Goal: Task Accomplishment & Management: Use online tool/utility

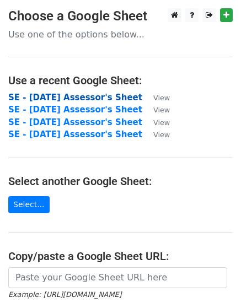
click at [59, 95] on strong "SE - [DATE] Assessor's Sheet" at bounding box center [75, 97] width 134 height 10
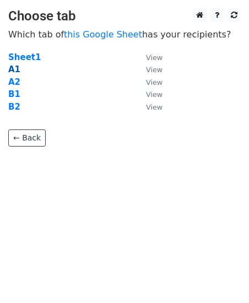
click at [13, 69] on strong "A1" at bounding box center [14, 69] width 12 height 10
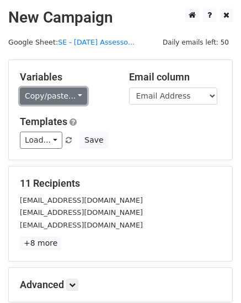
click at [75, 95] on link "Copy/paste..." at bounding box center [53, 96] width 67 height 17
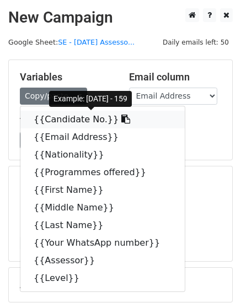
click at [74, 119] on link "{{Candidate No.}}" at bounding box center [102, 120] width 164 height 18
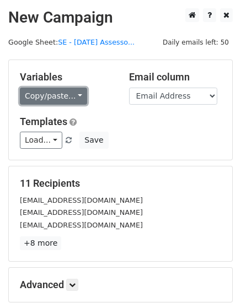
click at [74, 96] on link "Copy/paste..." at bounding box center [53, 96] width 67 height 17
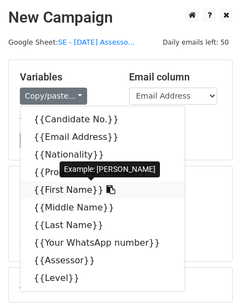
click at [57, 190] on link "{{First Name}}" at bounding box center [102, 190] width 164 height 18
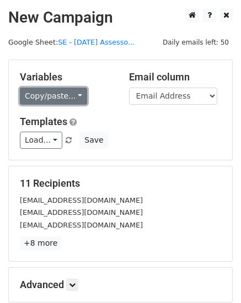
click at [76, 97] on link "Copy/paste..." at bounding box center [53, 96] width 67 height 17
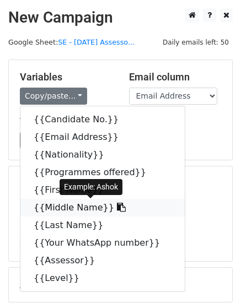
click at [84, 206] on link "{{Middle Name}}" at bounding box center [102, 208] width 164 height 18
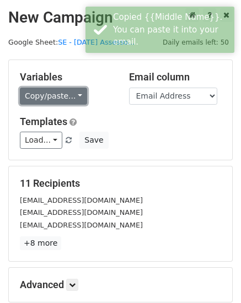
click at [73, 94] on link "Copy/paste..." at bounding box center [53, 96] width 67 height 17
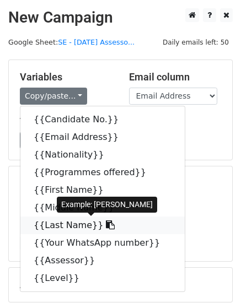
click at [69, 223] on link "{{Last Name}}" at bounding box center [102, 225] width 164 height 18
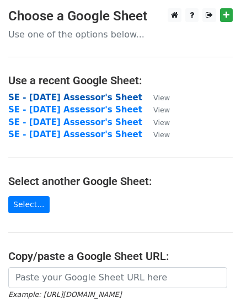
click at [51, 97] on strong "SE - [DATE] Assessor's Sheet" at bounding box center [75, 97] width 134 height 10
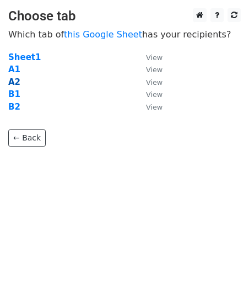
click at [12, 83] on strong "A2" at bounding box center [14, 82] width 12 height 10
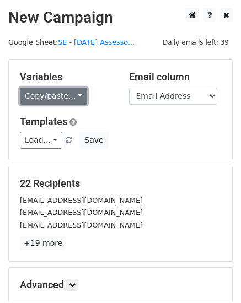
click at [76, 95] on link "Copy/paste..." at bounding box center [53, 96] width 67 height 17
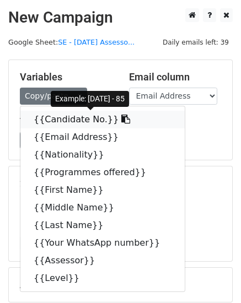
click at [57, 118] on link "{{Candidate No.}}" at bounding box center [102, 120] width 164 height 18
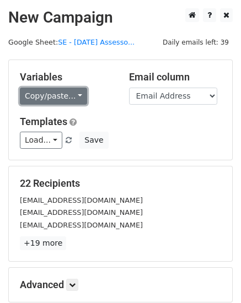
click at [73, 95] on link "Copy/paste..." at bounding box center [53, 96] width 67 height 17
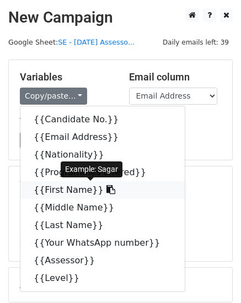
click at [66, 192] on link "{{First Name}}" at bounding box center [102, 190] width 164 height 18
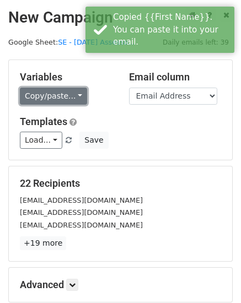
click at [75, 95] on link "Copy/paste..." at bounding box center [53, 96] width 67 height 17
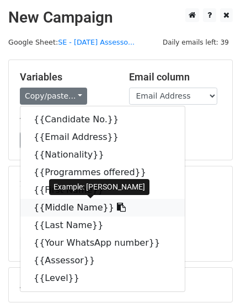
click at [67, 207] on link "{{Middle Name}}" at bounding box center [102, 208] width 164 height 18
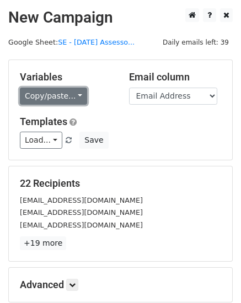
click at [76, 97] on link "Copy/paste..." at bounding box center [53, 96] width 67 height 17
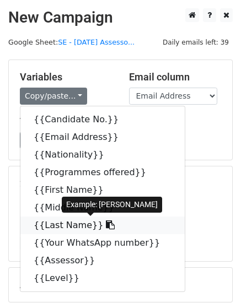
click at [62, 226] on link "{{Last Name}}" at bounding box center [102, 225] width 164 height 18
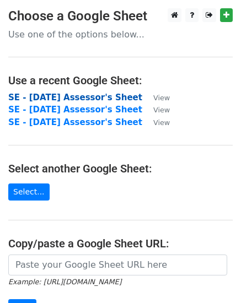
click at [60, 97] on strong "SE - September 2025 Assessor's Sheet" at bounding box center [75, 97] width 134 height 10
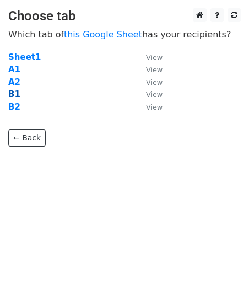
click at [15, 94] on strong "B1" at bounding box center [14, 94] width 12 height 10
